Goal: Transaction & Acquisition: Book appointment/travel/reservation

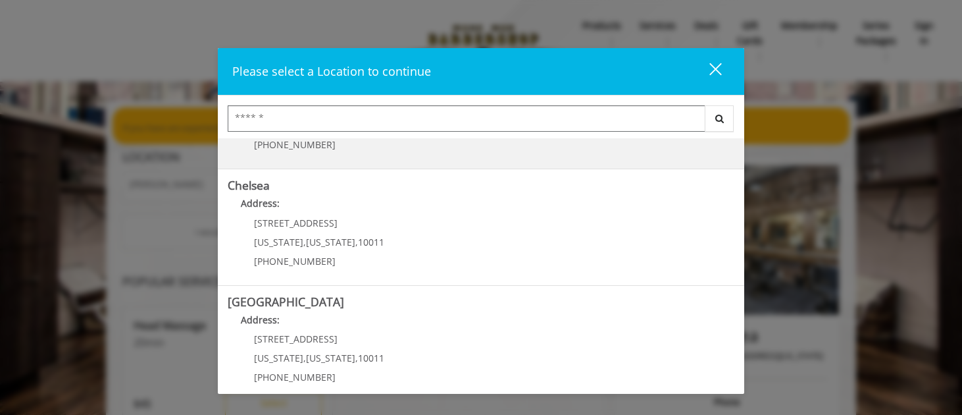
scroll to position [110, 0]
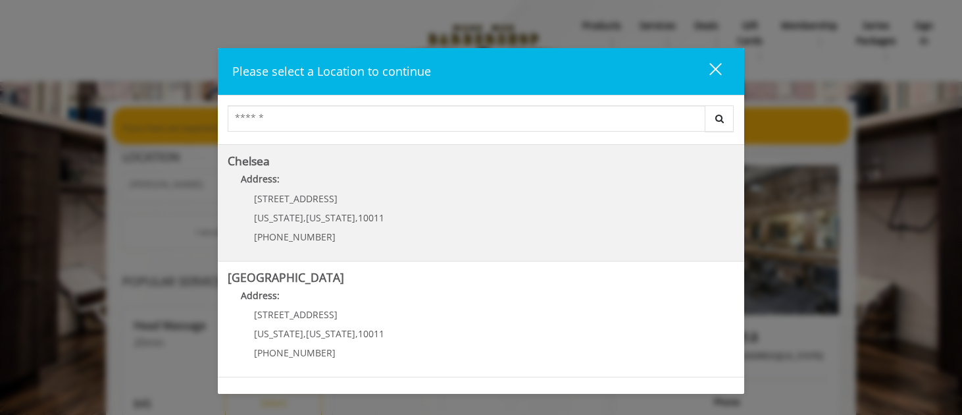
click at [358, 224] on div "169/170 W 23rd St New York , New York , 10011 (917) 639-3902" at bounding box center [309, 222] width 163 height 57
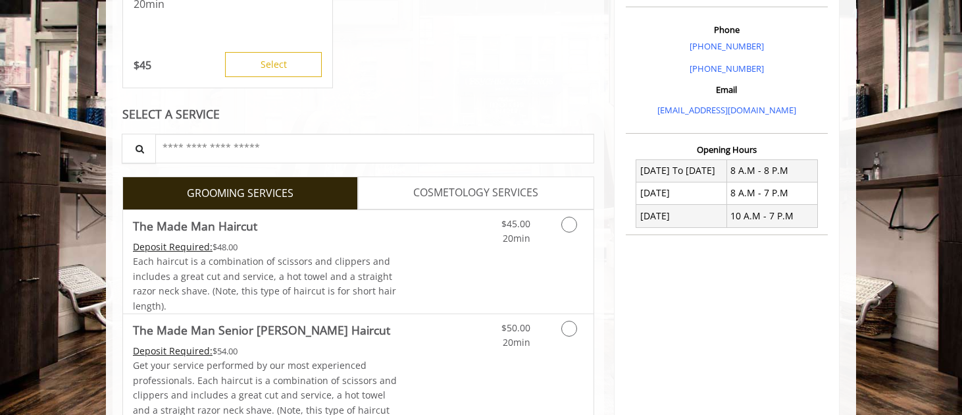
scroll to position [447, 0]
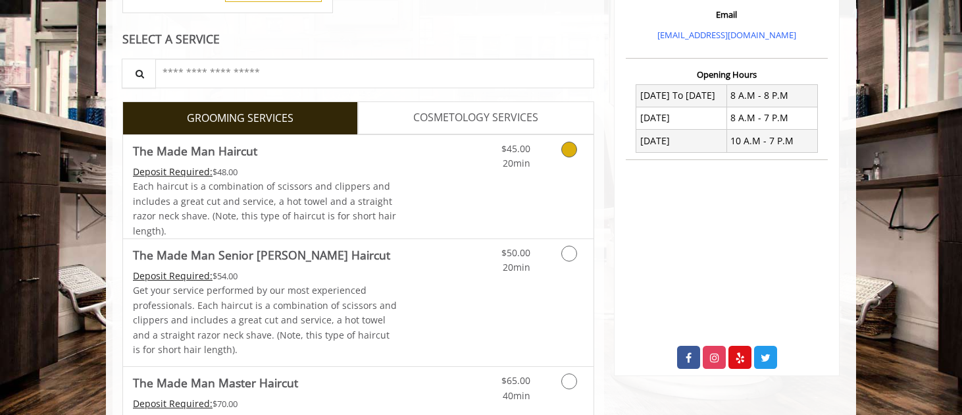
click at [567, 149] on icon "Grooming services" at bounding box center [570, 150] width 16 height 16
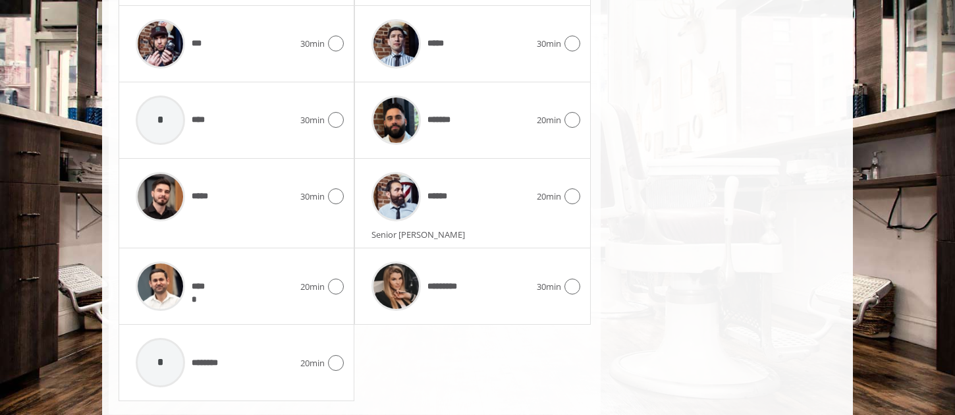
scroll to position [849, 0]
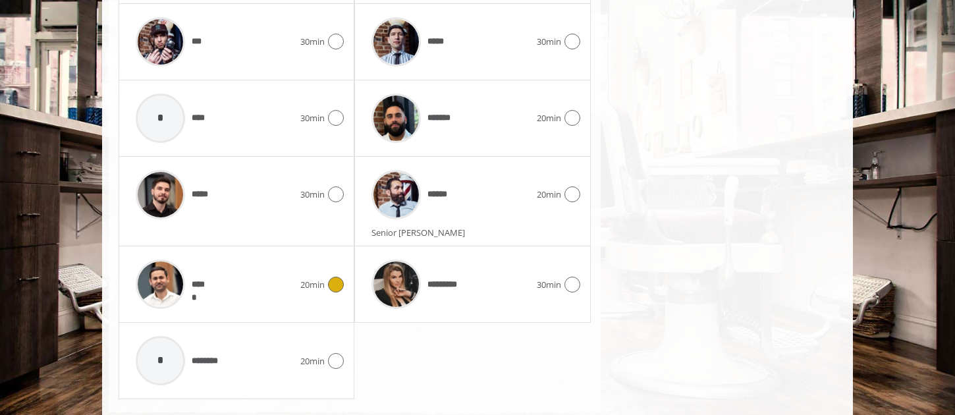
click at [340, 288] on icon at bounding box center [336, 284] width 16 height 16
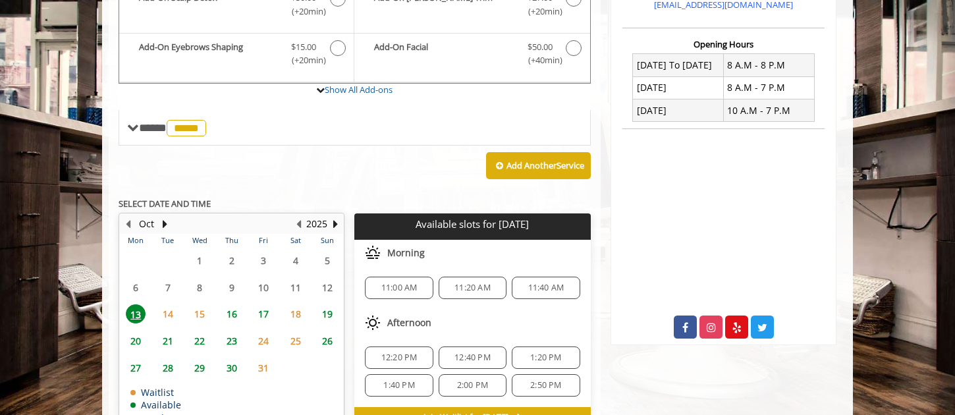
scroll to position [554, 0]
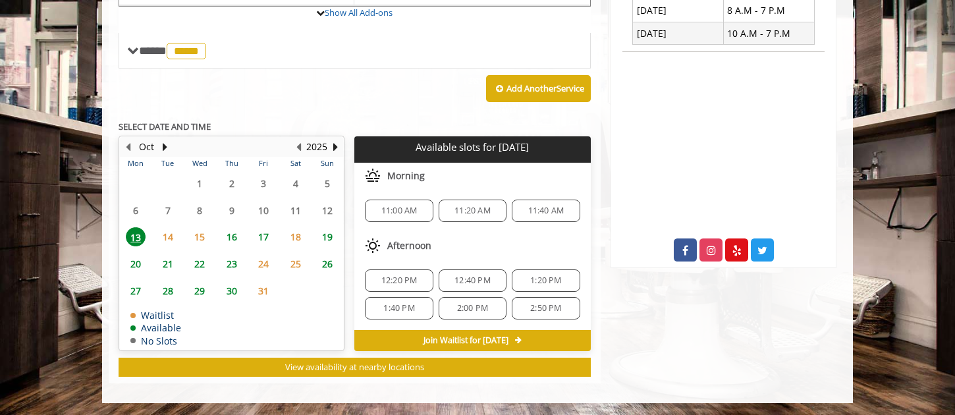
click at [170, 240] on span "14" at bounding box center [168, 236] width 20 height 19
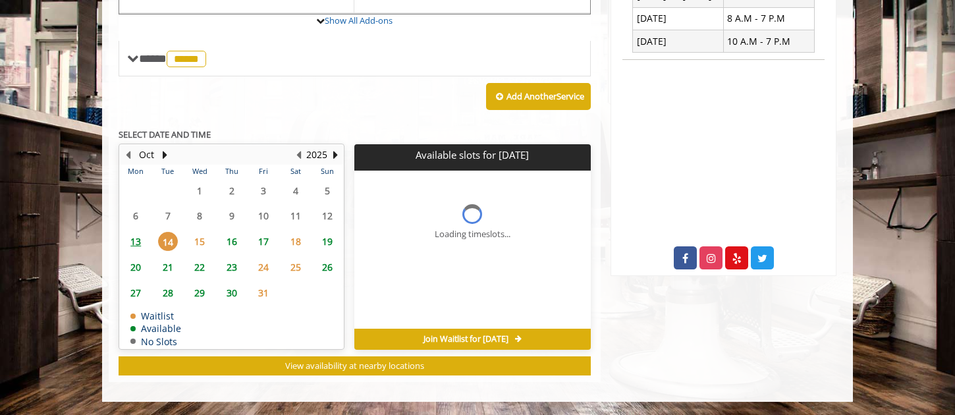
scroll to position [545, 0]
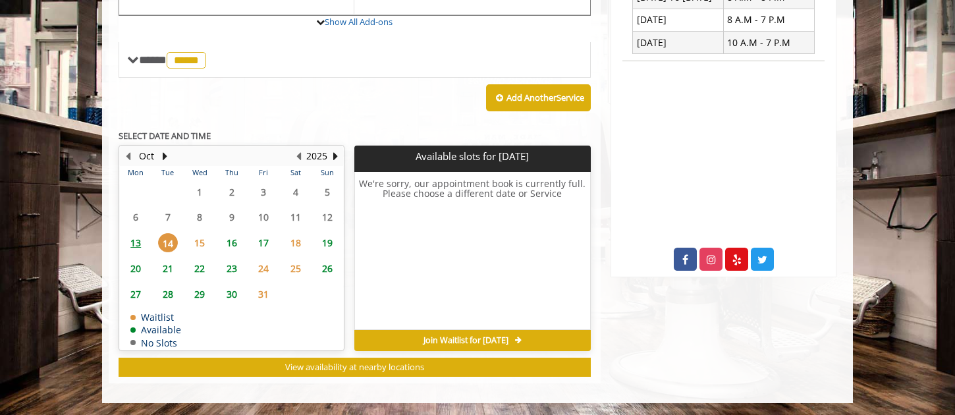
click at [130, 243] on span "13" at bounding box center [136, 242] width 20 height 19
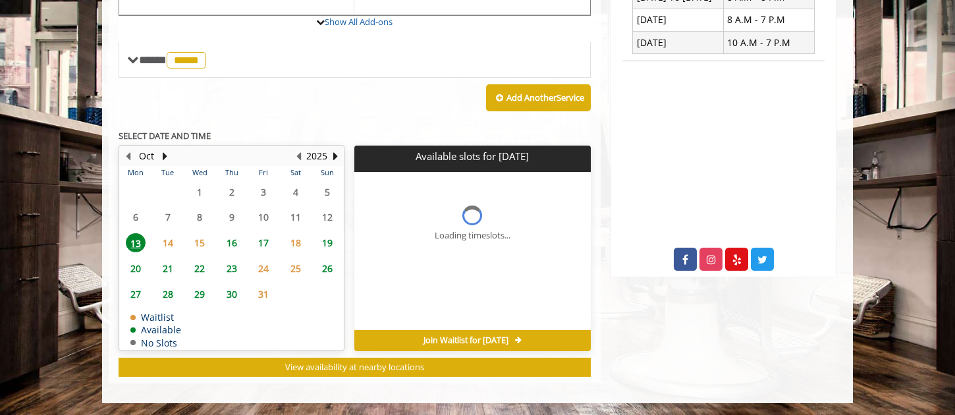
scroll to position [554, 0]
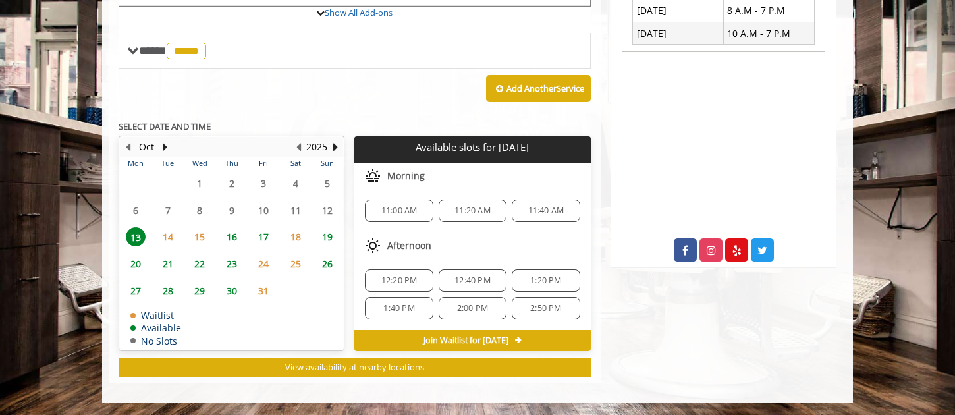
click at [544, 306] on span "2:50 PM" at bounding box center [545, 308] width 31 height 11
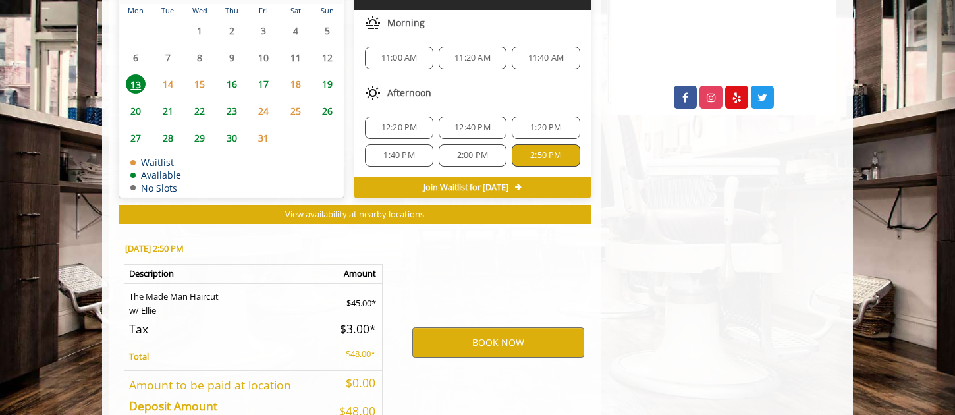
scroll to position [793, 0]
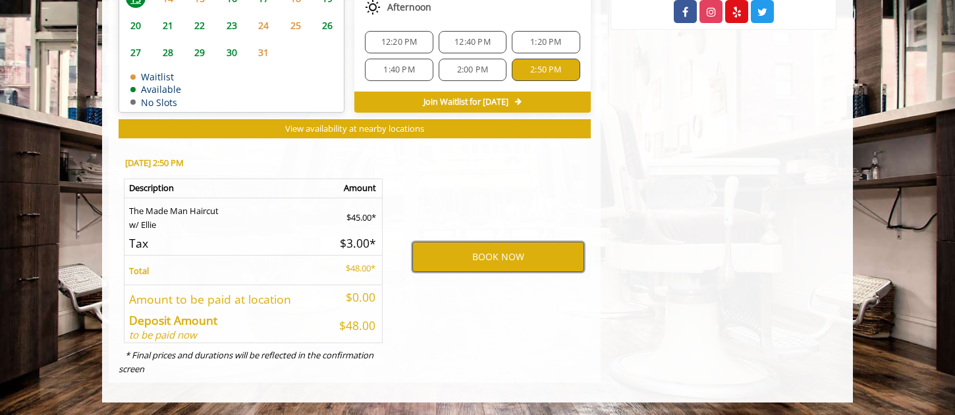
click at [504, 265] on button "BOOK NOW" at bounding box center [498, 257] width 172 height 30
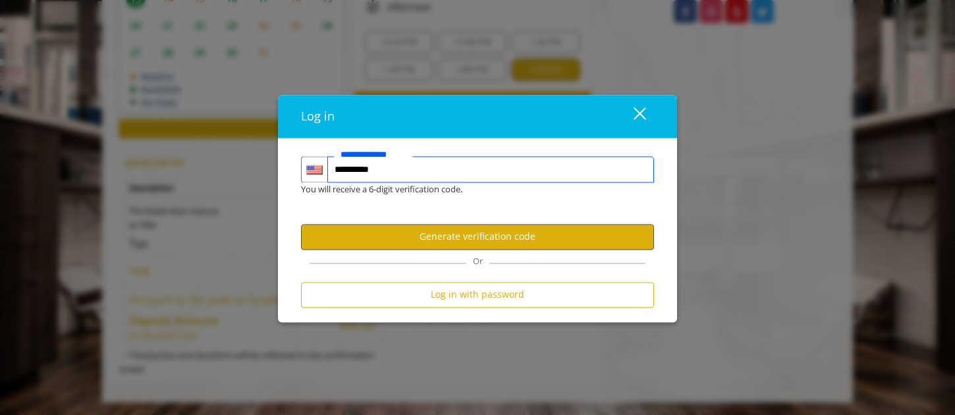
type input "**********"
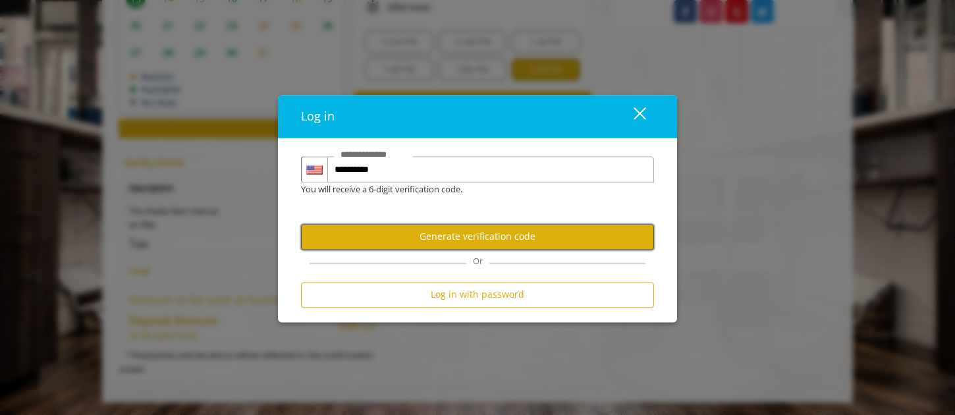
click at [390, 240] on button "Generate verification code" at bounding box center [477, 237] width 353 height 26
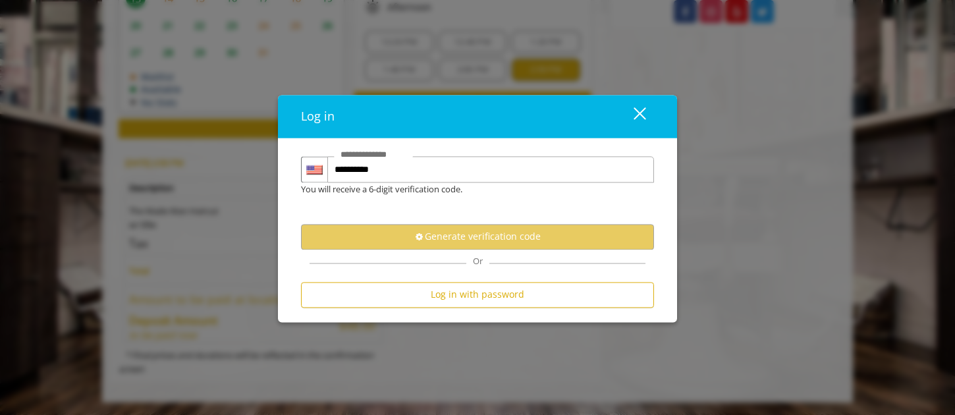
scroll to position [0, 0]
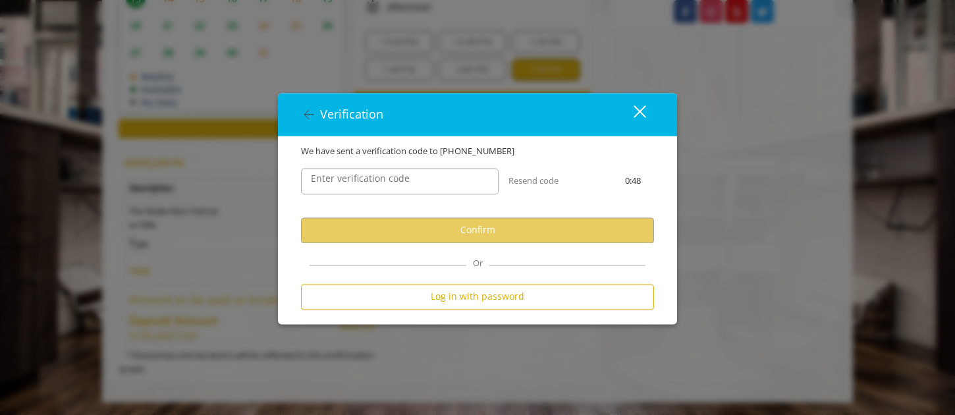
click at [373, 180] on label "Enter verification code" at bounding box center [360, 178] width 112 height 14
click at [373, 180] on input "Enter verification code" at bounding box center [399, 181] width 197 height 26
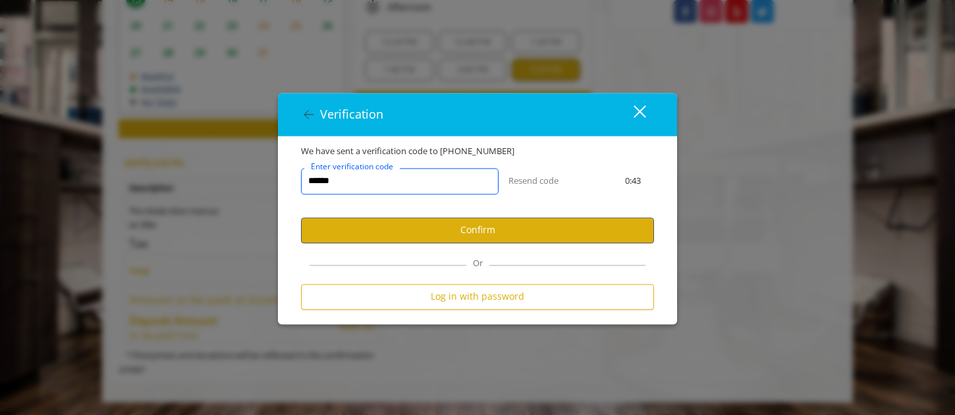
type input "******"
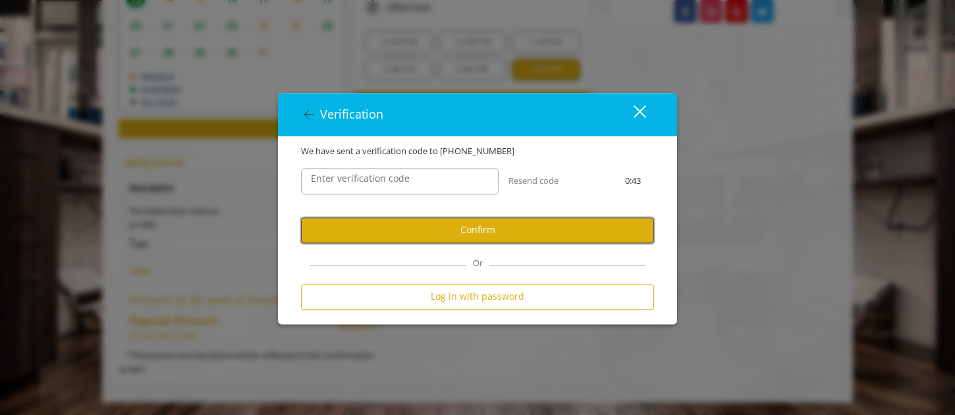
click at [415, 230] on button "Confirm" at bounding box center [477, 230] width 353 height 26
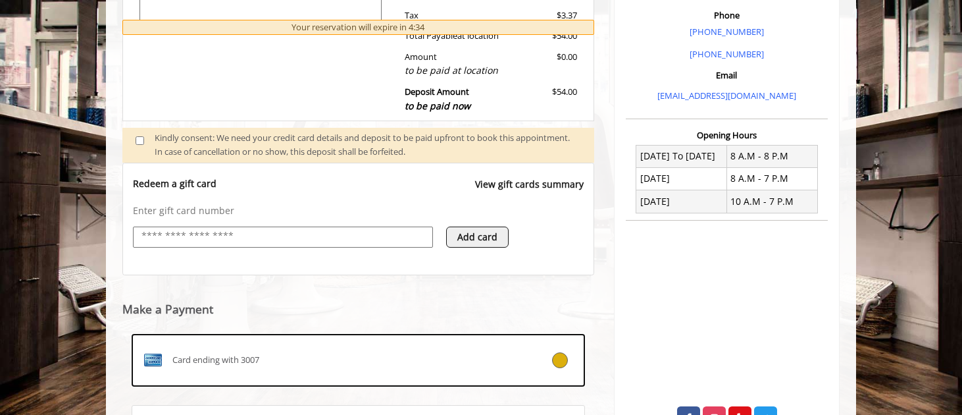
scroll to position [507, 0]
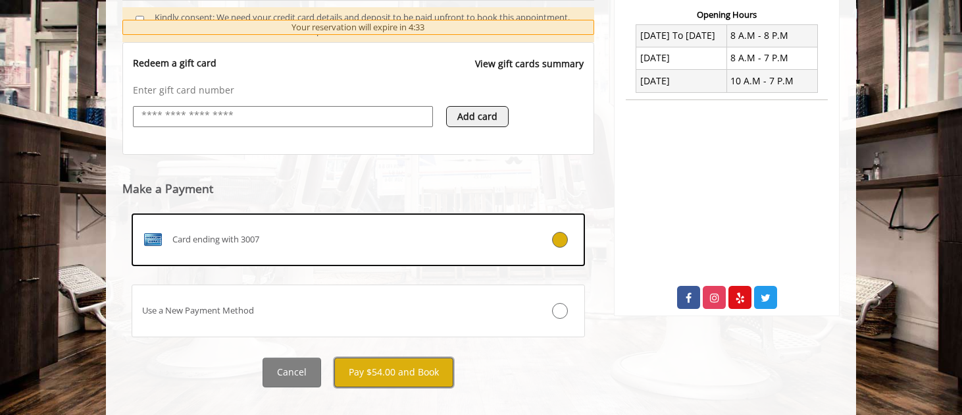
click at [396, 374] on button "Pay $54.00 and Book" at bounding box center [393, 372] width 119 height 30
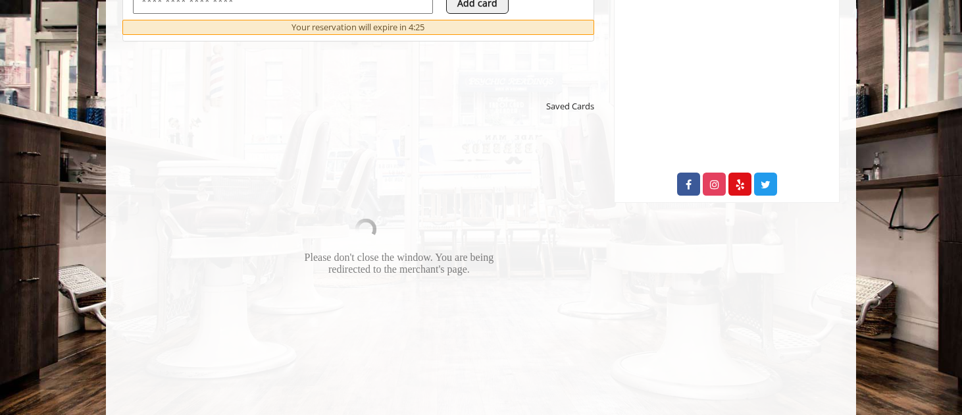
scroll to position [807, 0]
